Goal: Use online tool/utility

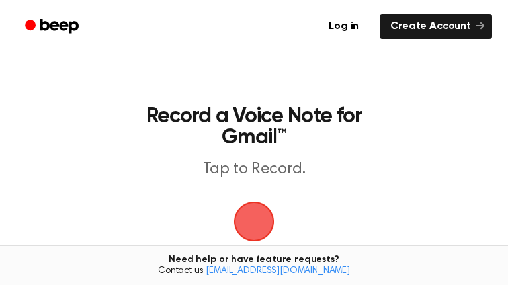
click at [237, 231] on span "button" at bounding box center [253, 221] width 37 height 37
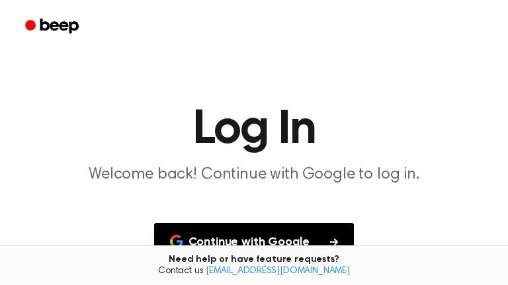
click at [246, 226] on button "Continue with Google" at bounding box center [254, 242] width 200 height 39
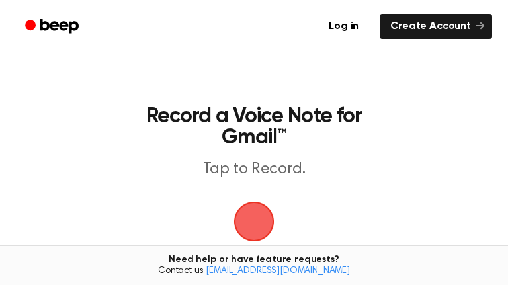
click at [253, 205] on span "button" at bounding box center [254, 221] width 62 height 62
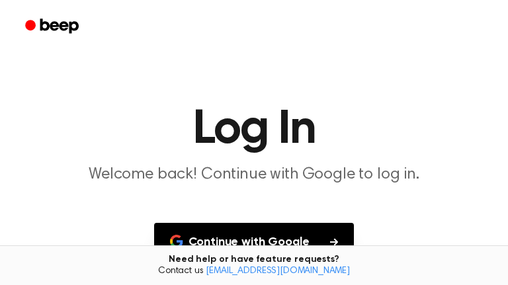
click at [207, 232] on button "Continue with Google" at bounding box center [254, 242] width 200 height 39
